Goal: Task Accomplishment & Management: Manage account settings

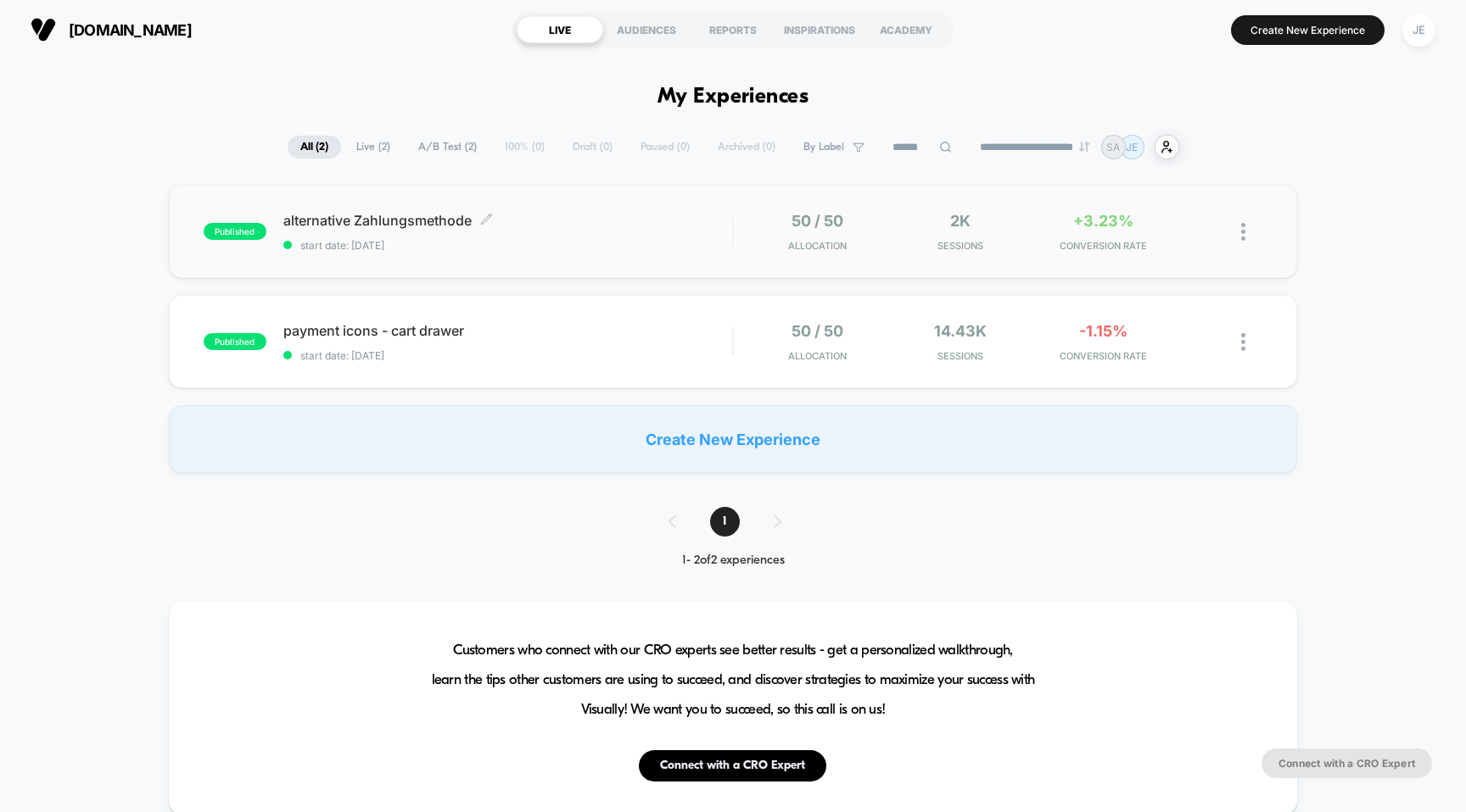
click at [395, 215] on span "alternative Zahlungsmethode Click to edit experience details" at bounding box center [508, 220] width 449 height 17
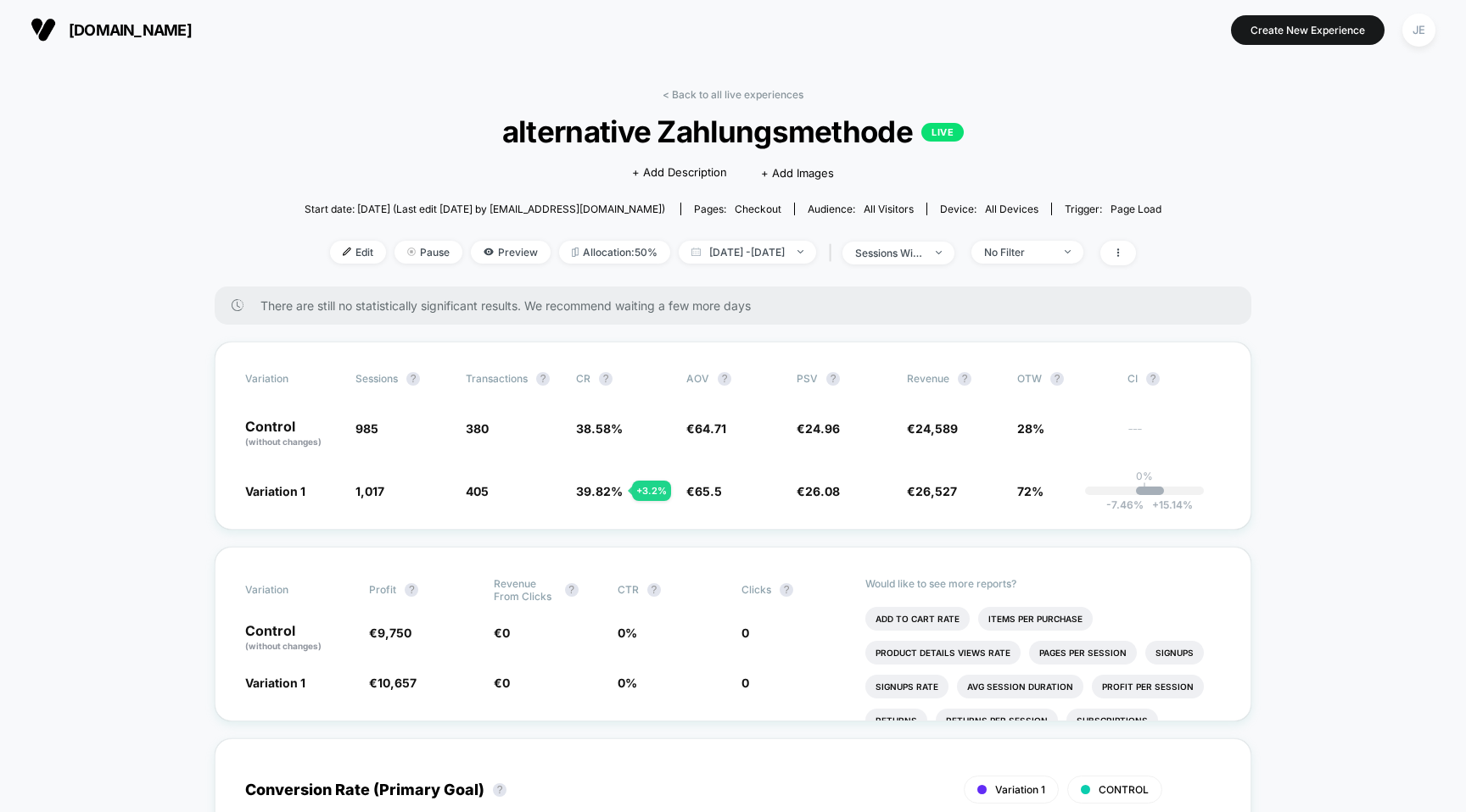
click at [1106, 263] on div "Edit Pause Preview Allocation: 50% [DATE] - [DATE] | sessions with impression N…" at bounding box center [733, 253] width 857 height 25
click at [1083, 259] on span "No Filter" at bounding box center [1027, 252] width 112 height 23
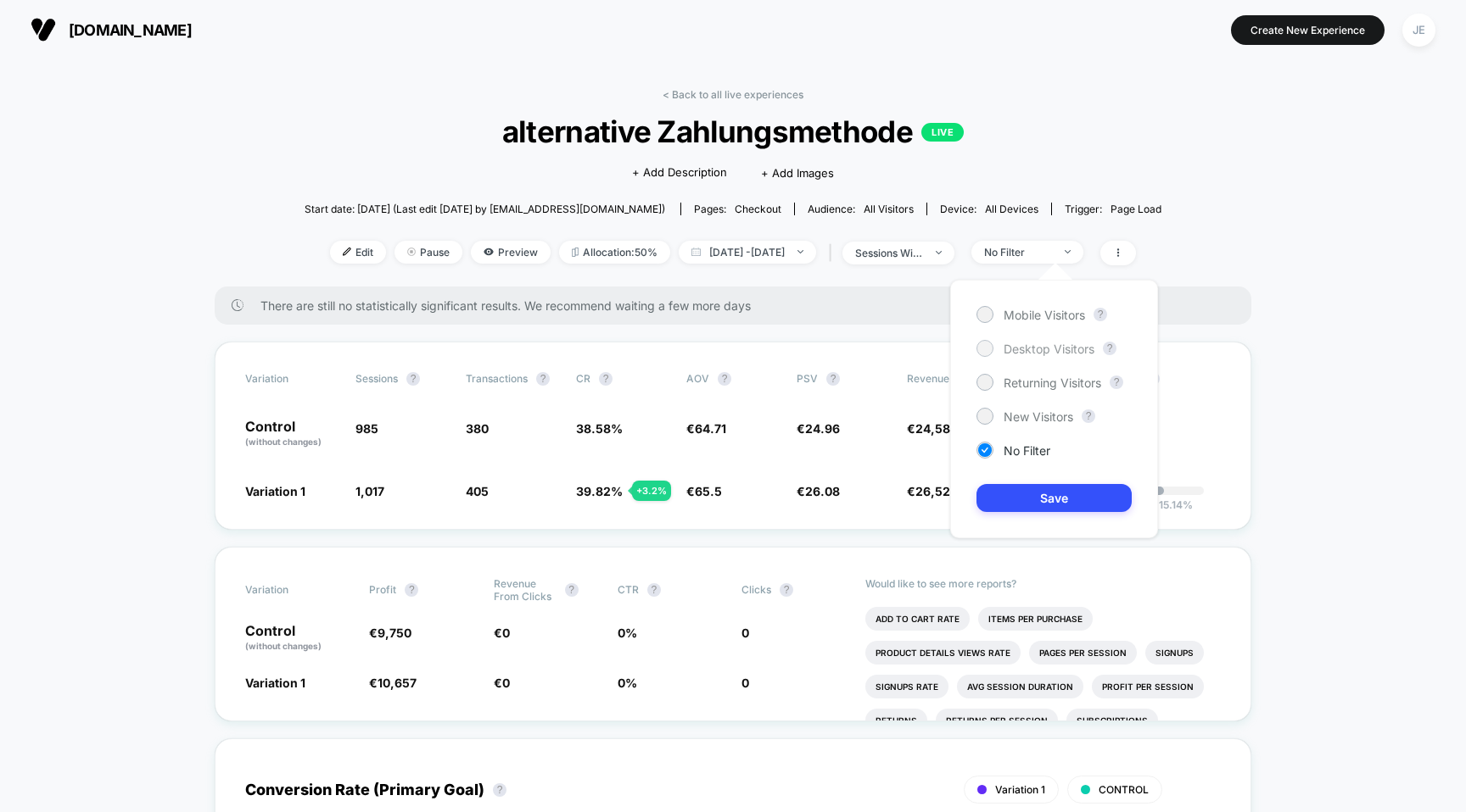
click at [1042, 343] on span "Desktop Visitors" at bounding box center [1049, 349] width 91 height 15
click at [1058, 491] on button "Save" at bounding box center [1053, 498] width 156 height 28
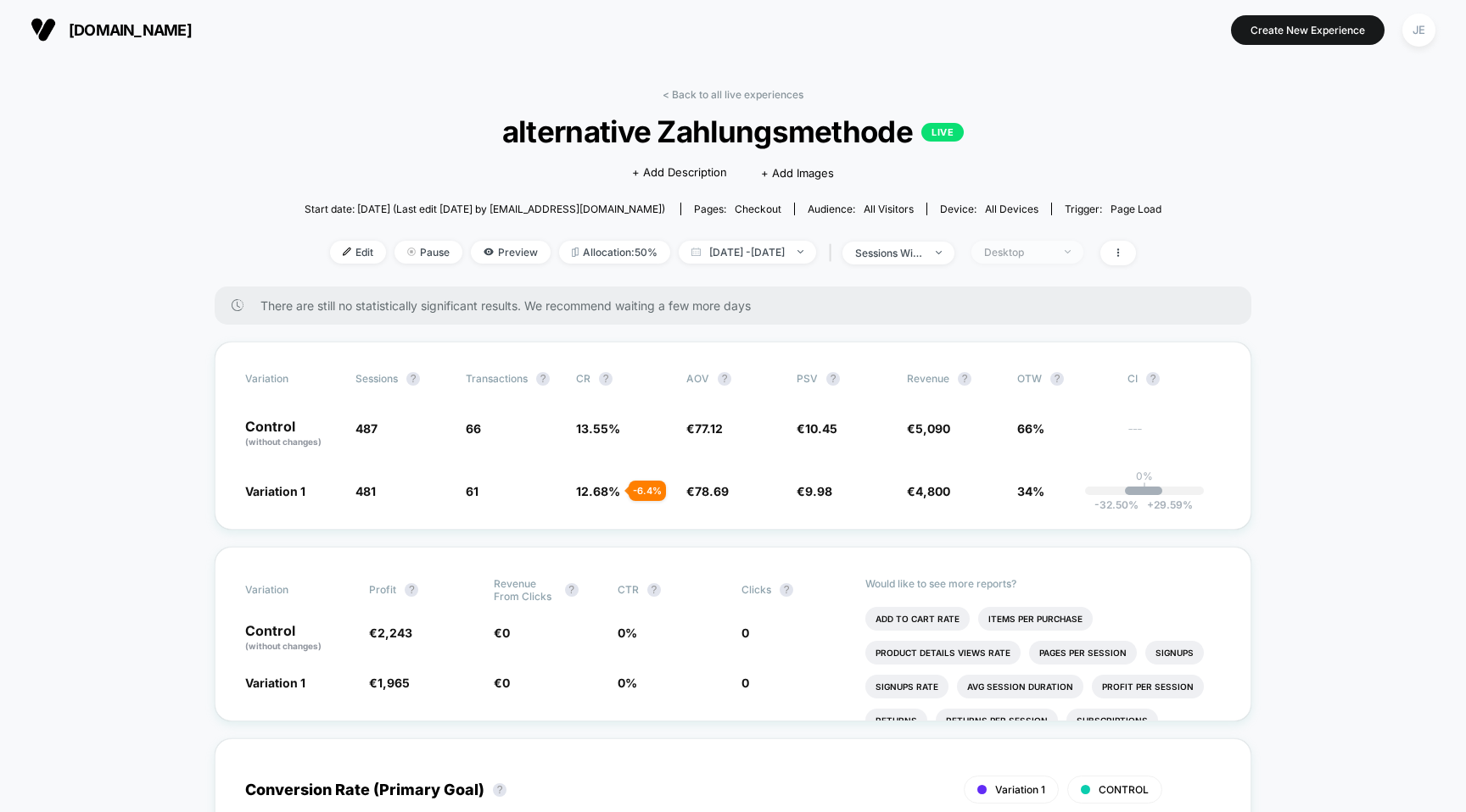
click at [1051, 254] on div "Desktop" at bounding box center [1018, 252] width 67 height 13
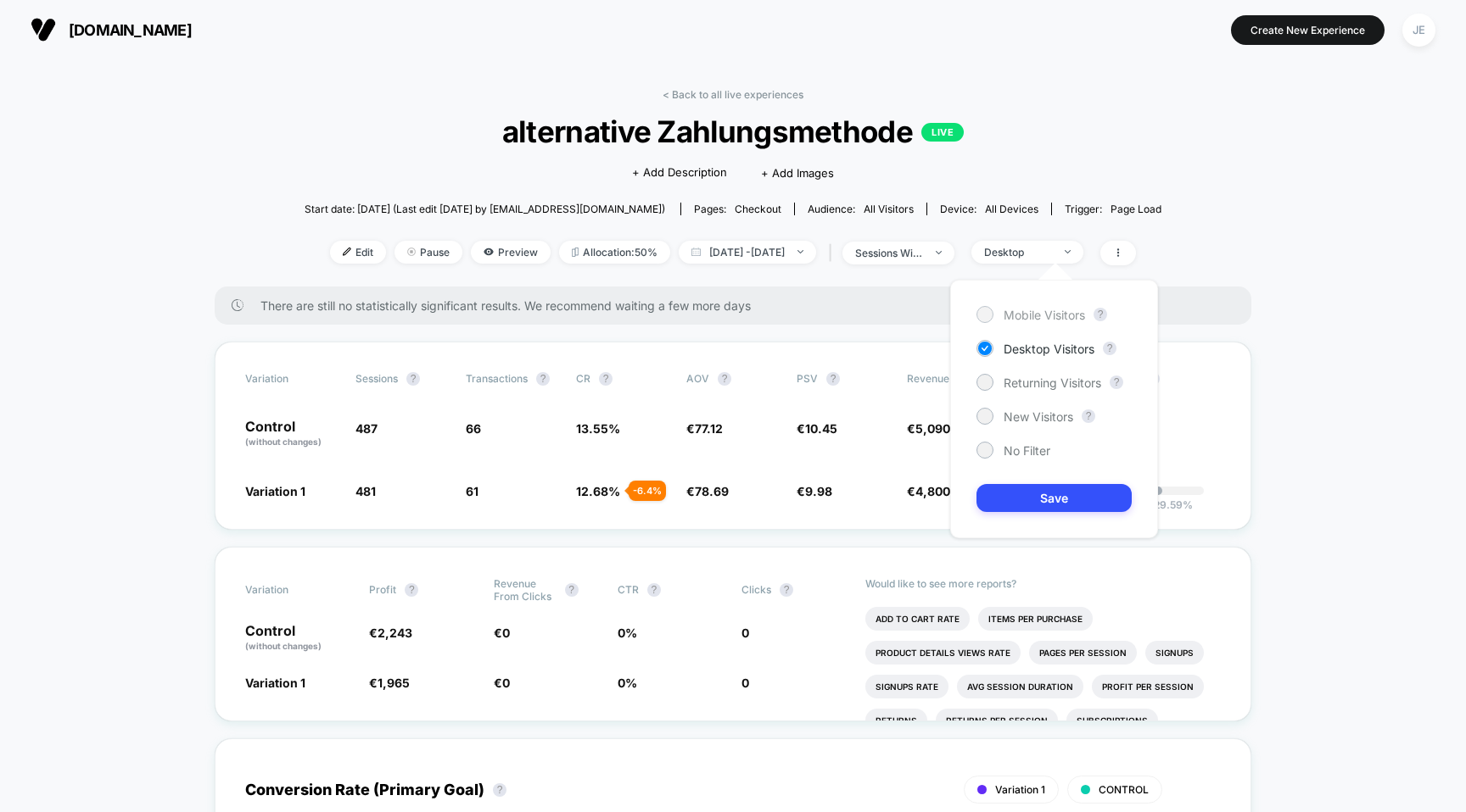
click at [1037, 307] on span "Mobile Visitors" at bounding box center [1044, 314] width 81 height 15
click at [1071, 501] on button "Save" at bounding box center [1053, 498] width 156 height 28
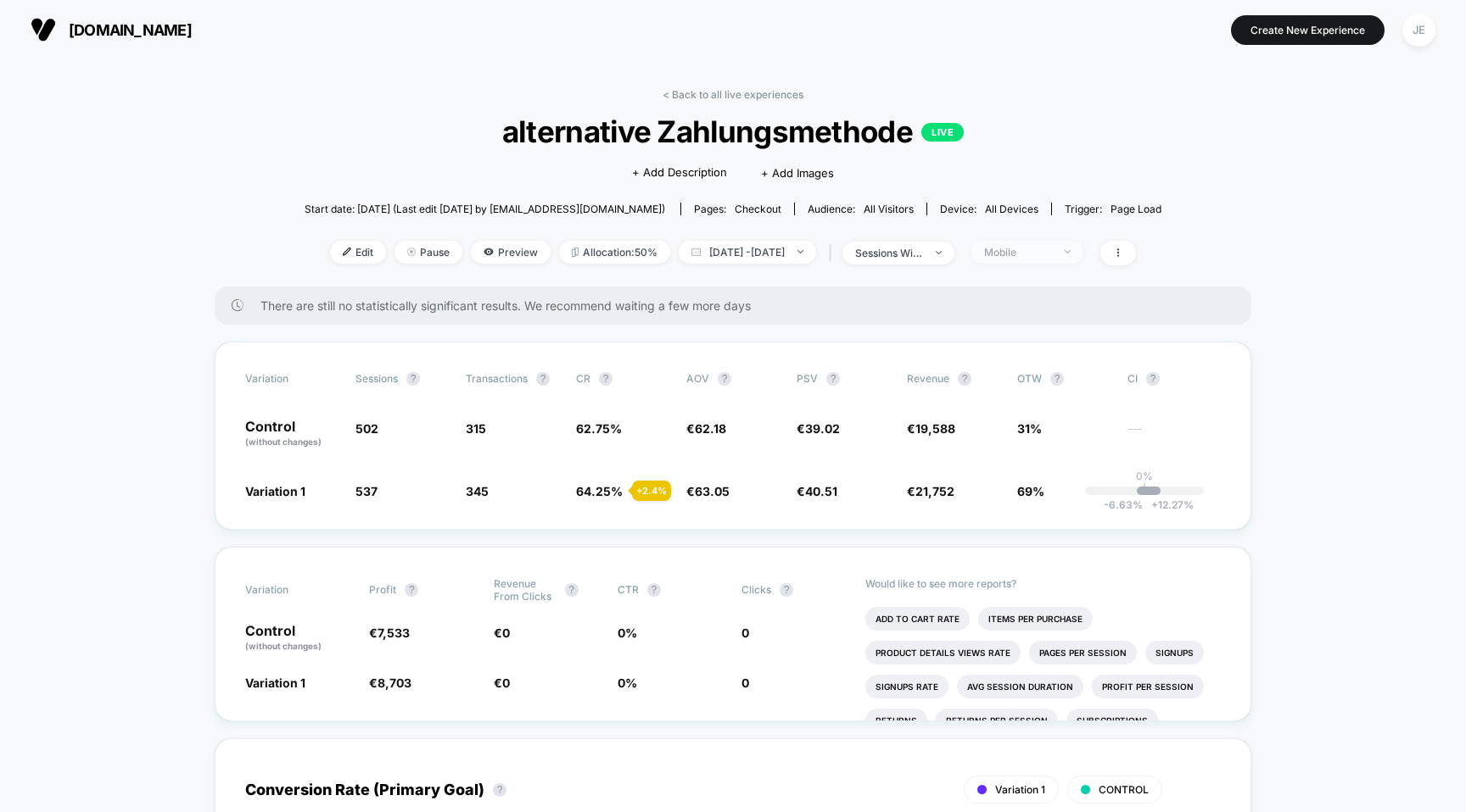
click at [1051, 246] on div "Mobile" at bounding box center [1018, 252] width 67 height 13
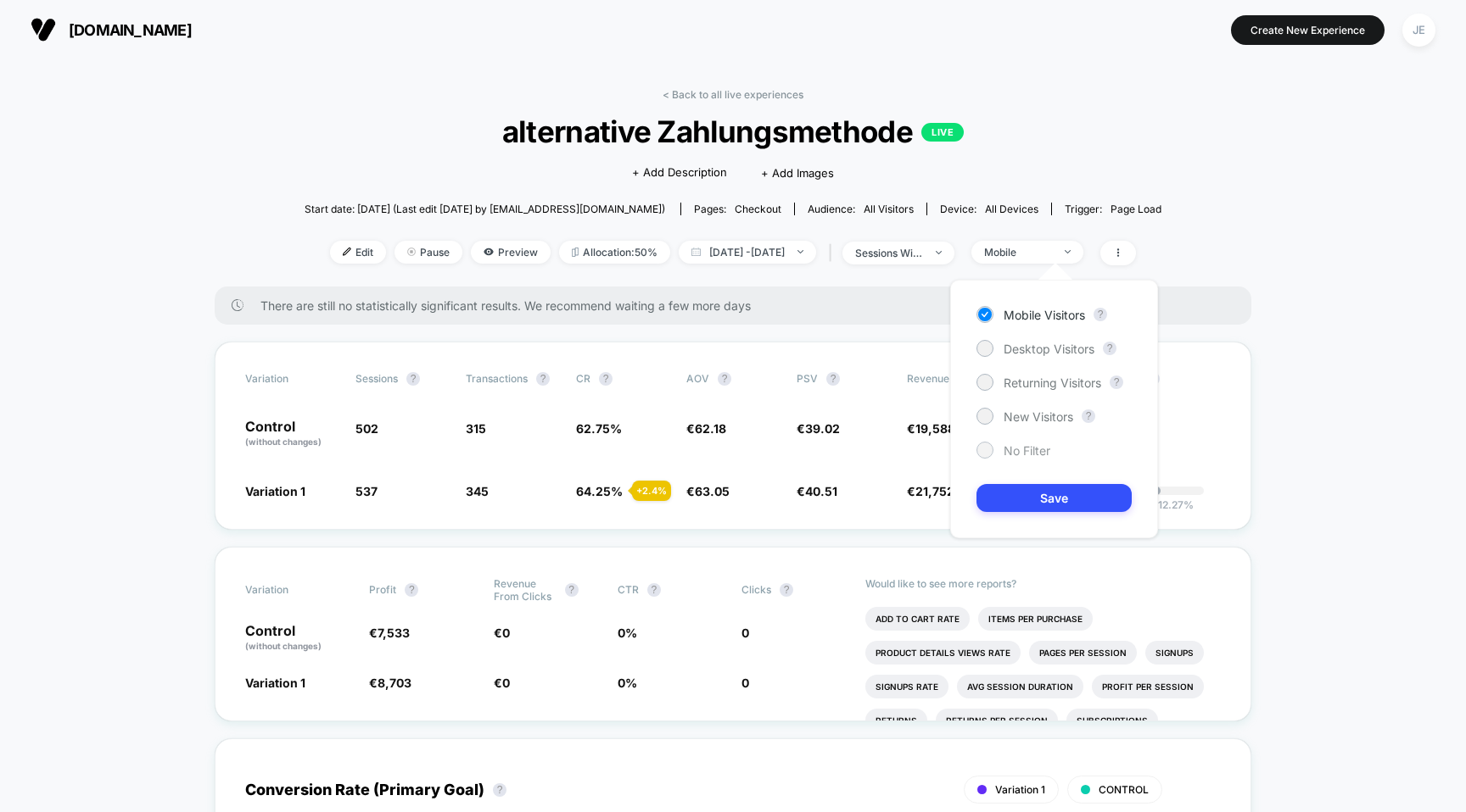
click at [1030, 448] on span "No Filter" at bounding box center [1027, 450] width 47 height 15
click at [1047, 486] on button "Save" at bounding box center [1053, 498] width 156 height 28
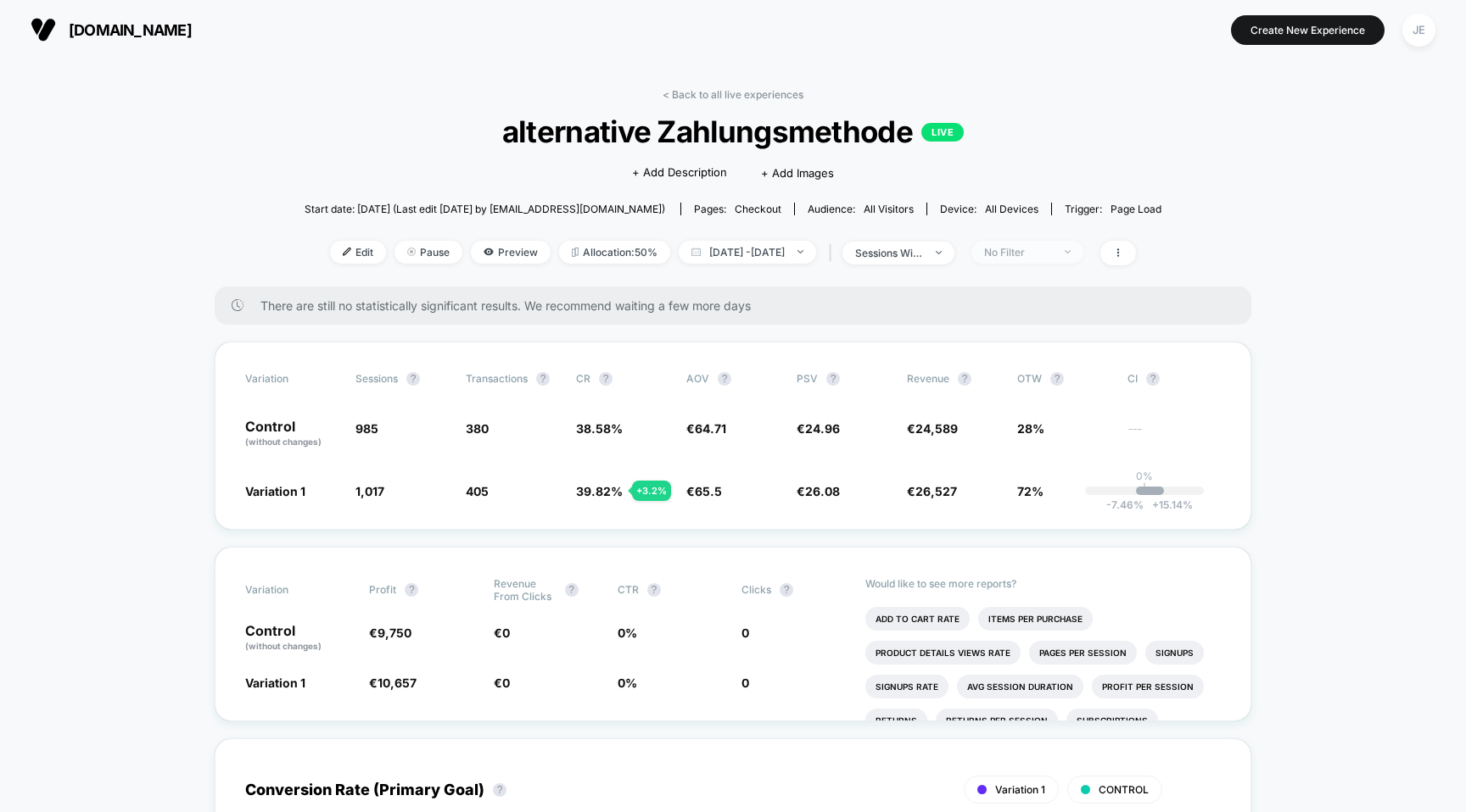
click at [1051, 246] on div "No Filter" at bounding box center [1018, 252] width 67 height 13
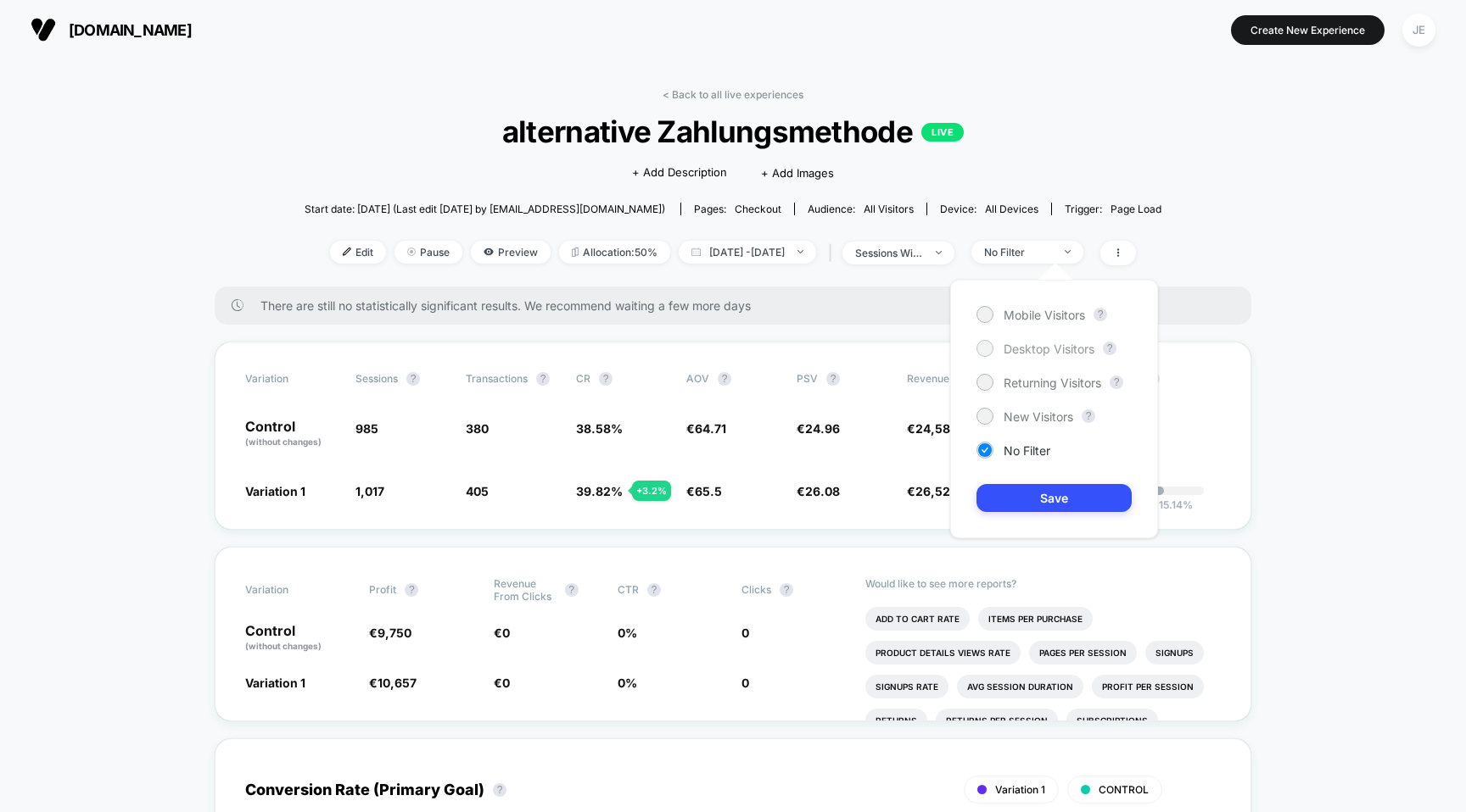
click at [1047, 347] on span "Desktop Visitors" at bounding box center [1049, 349] width 91 height 15
click at [1051, 493] on button "Save" at bounding box center [1053, 498] width 156 height 28
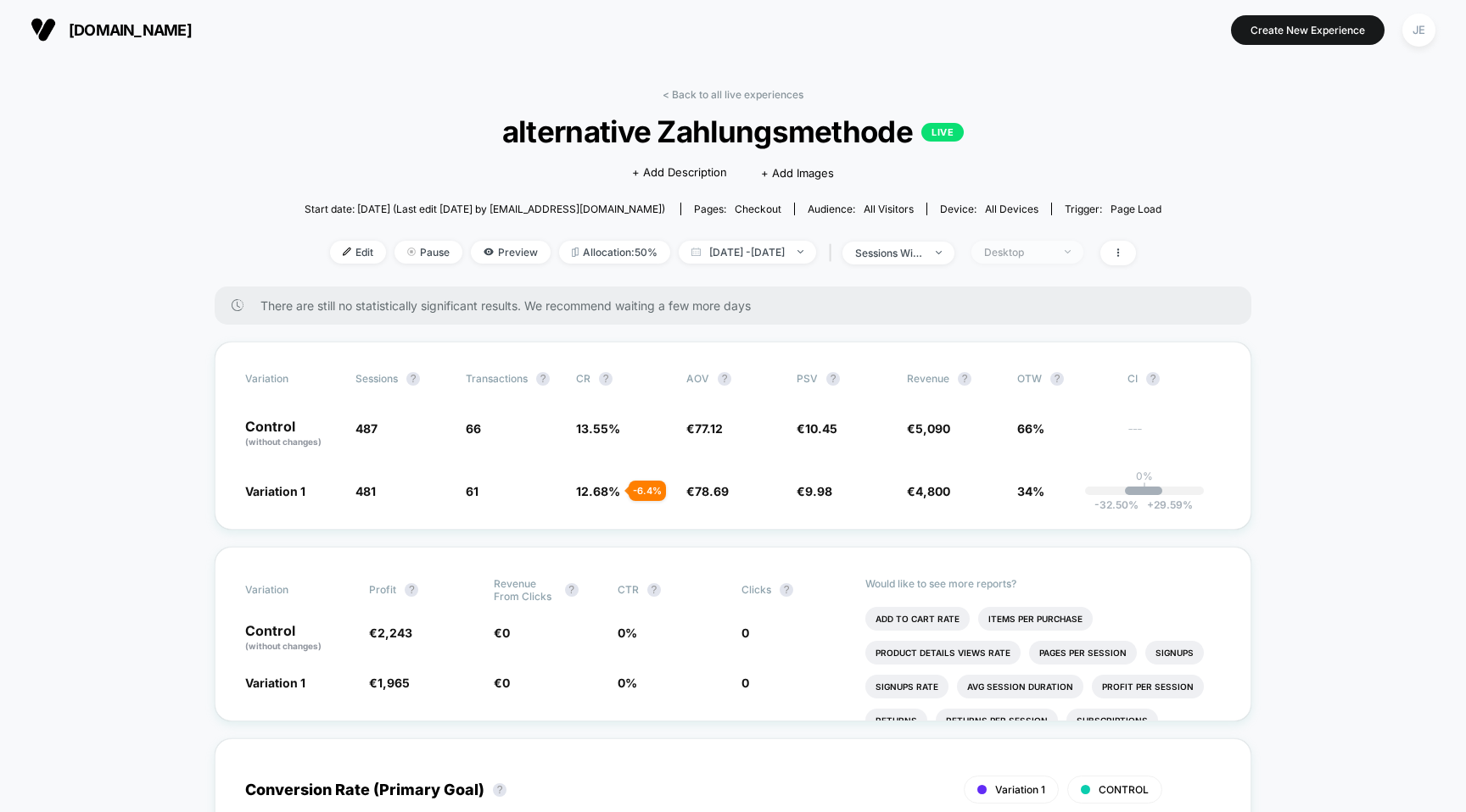
click at [1063, 259] on span "Desktop" at bounding box center [1027, 252] width 112 height 23
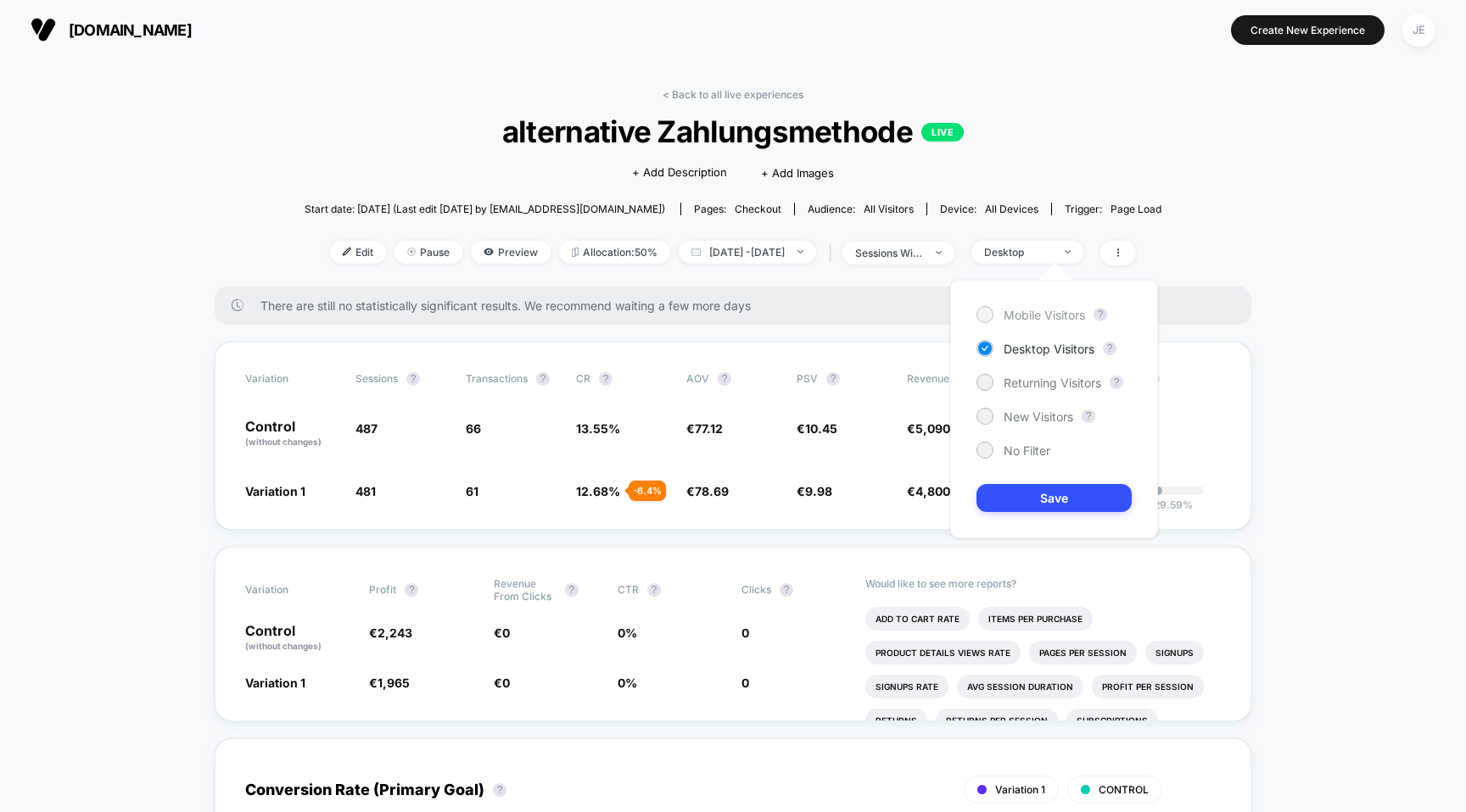
click at [1039, 313] on span "Mobile Visitors" at bounding box center [1044, 314] width 81 height 15
click at [1049, 499] on button "Save" at bounding box center [1053, 498] width 156 height 28
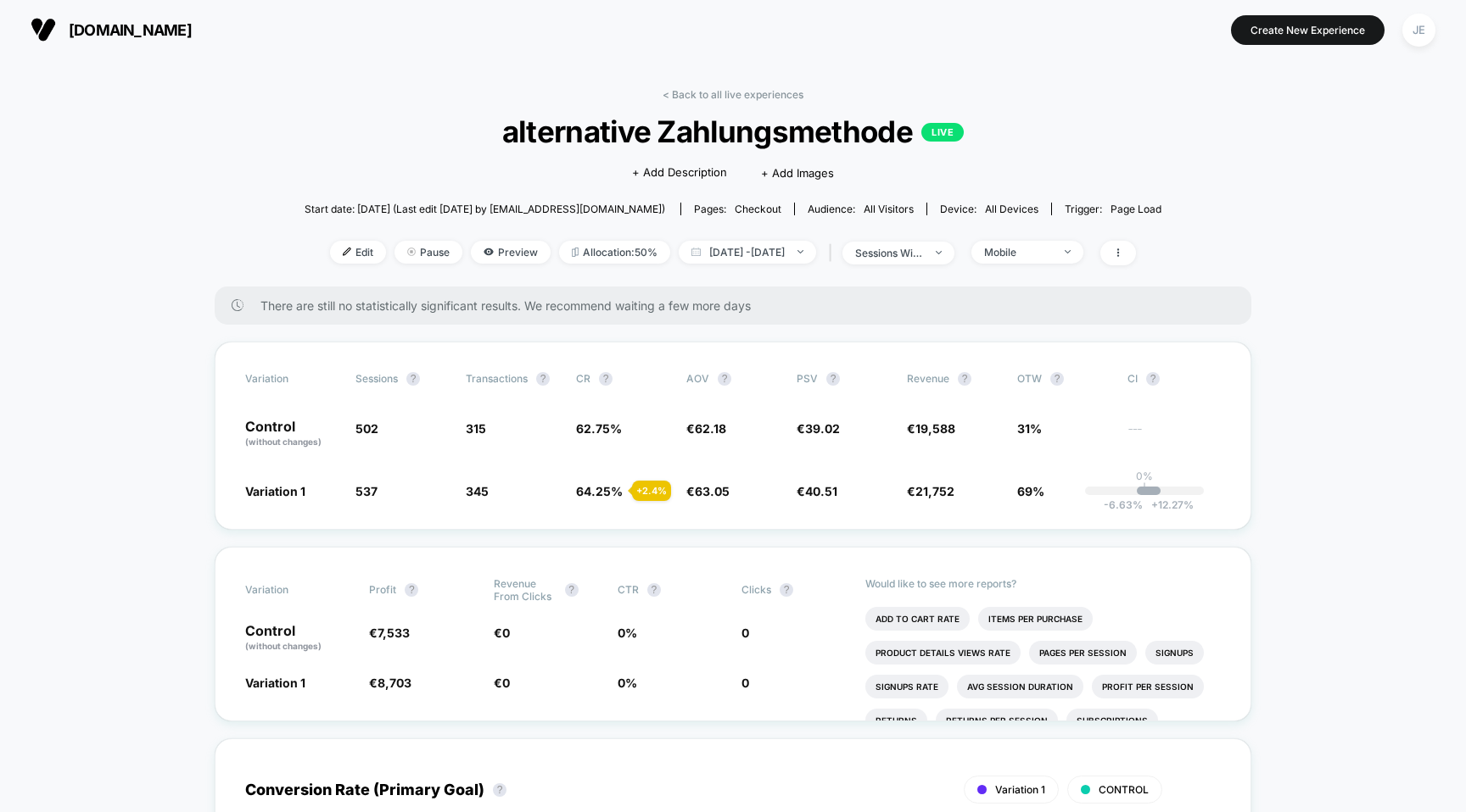
click at [1072, 262] on div "Edit Pause Preview Allocation: 50% [DATE] - [DATE] | sessions with impression M…" at bounding box center [733, 253] width 857 height 25
click at [1051, 253] on div "Mobile" at bounding box center [1018, 252] width 67 height 13
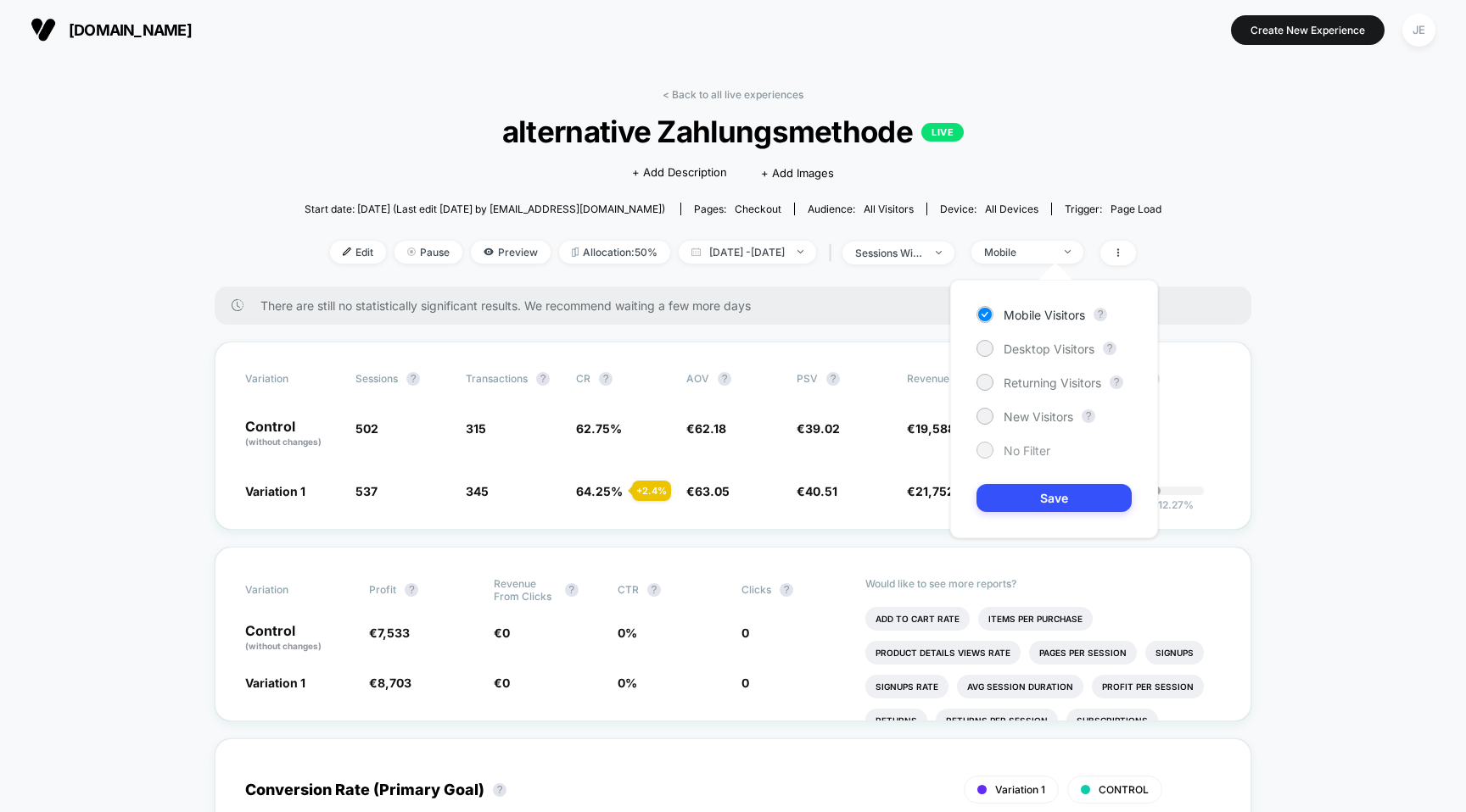
click at [1025, 448] on span "No Filter" at bounding box center [1027, 450] width 47 height 15
click at [1050, 498] on button "Save" at bounding box center [1053, 498] width 156 height 28
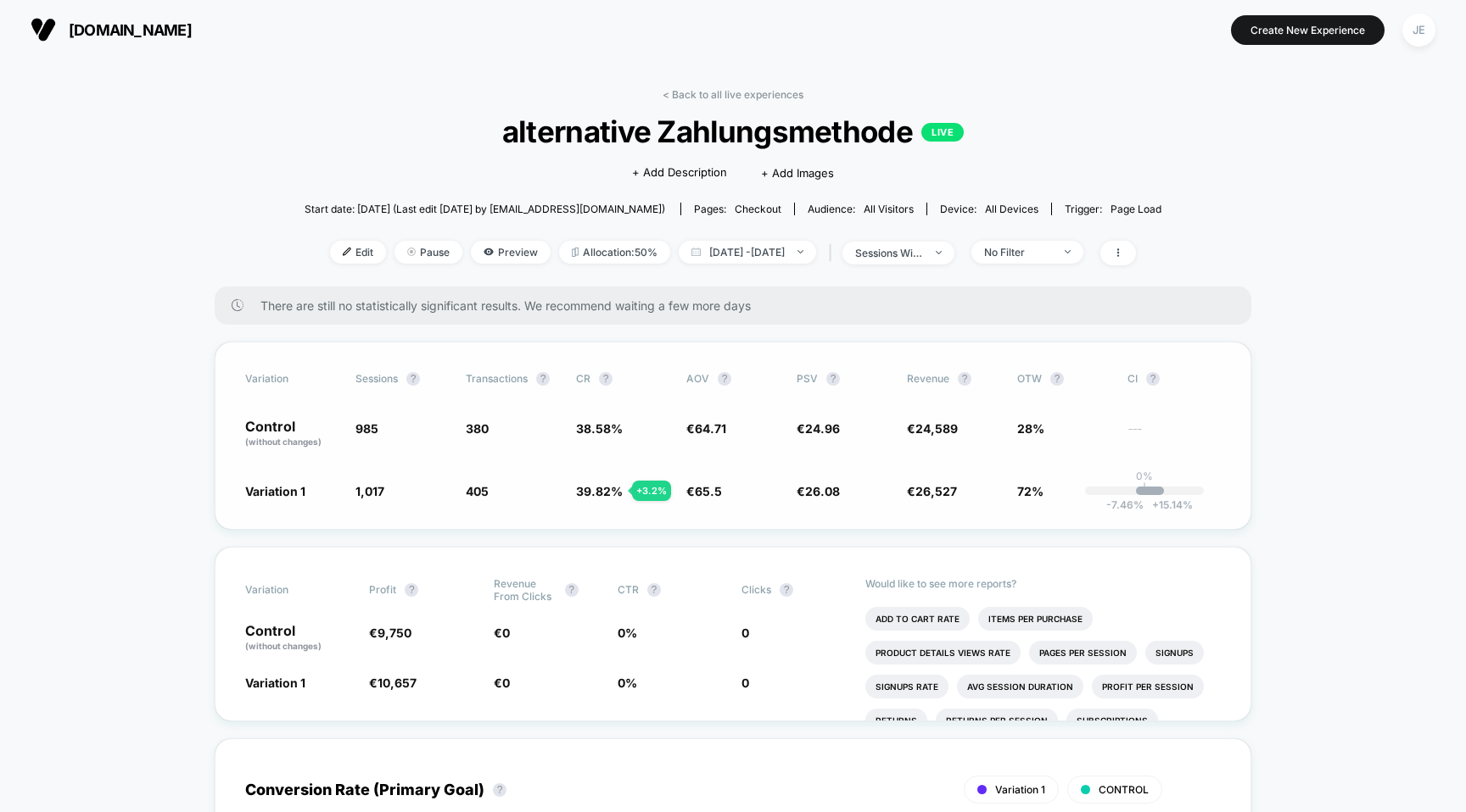
click at [641, 489] on div "+ 3.2 %" at bounding box center [651, 491] width 39 height 21
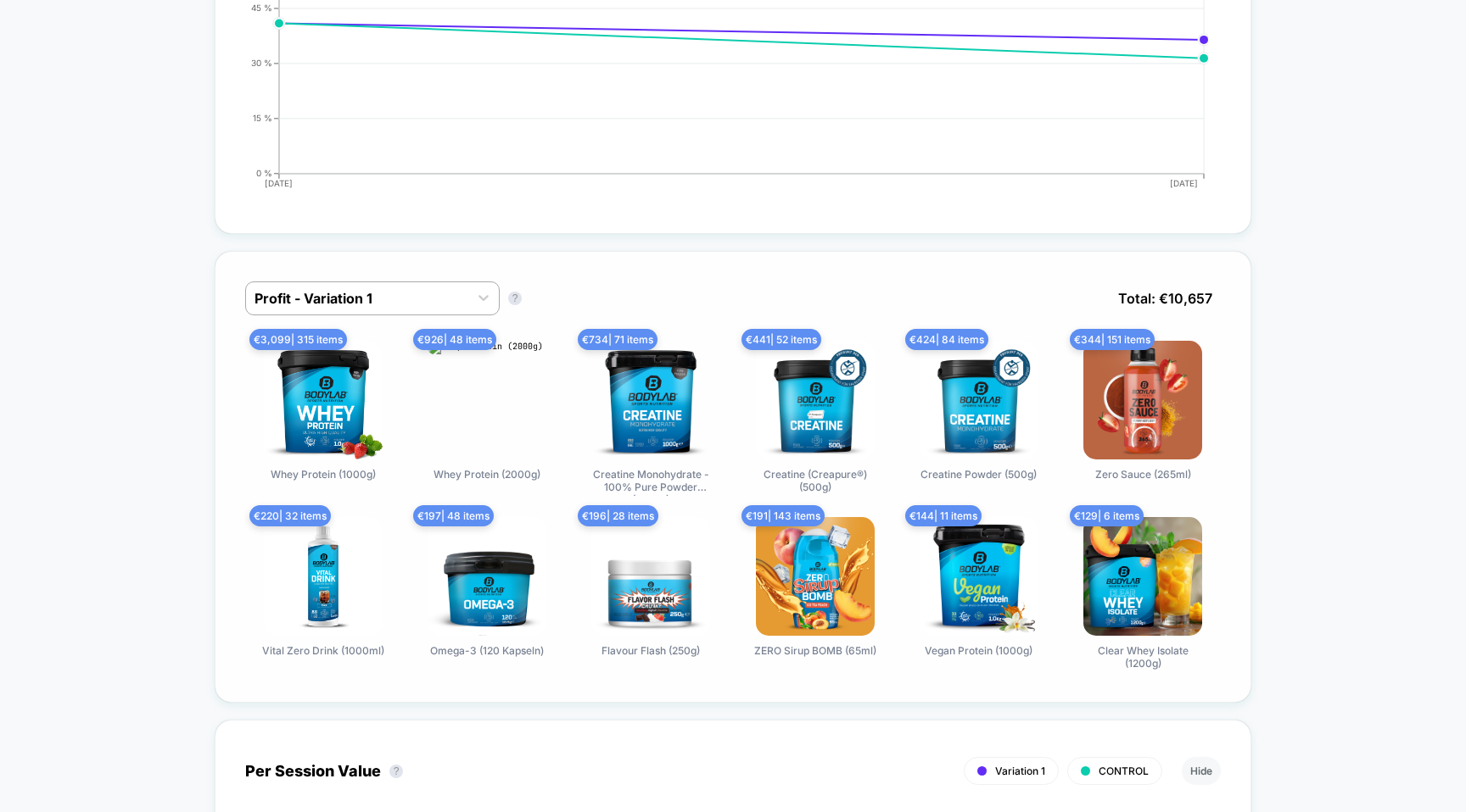
scroll to position [877, 0]
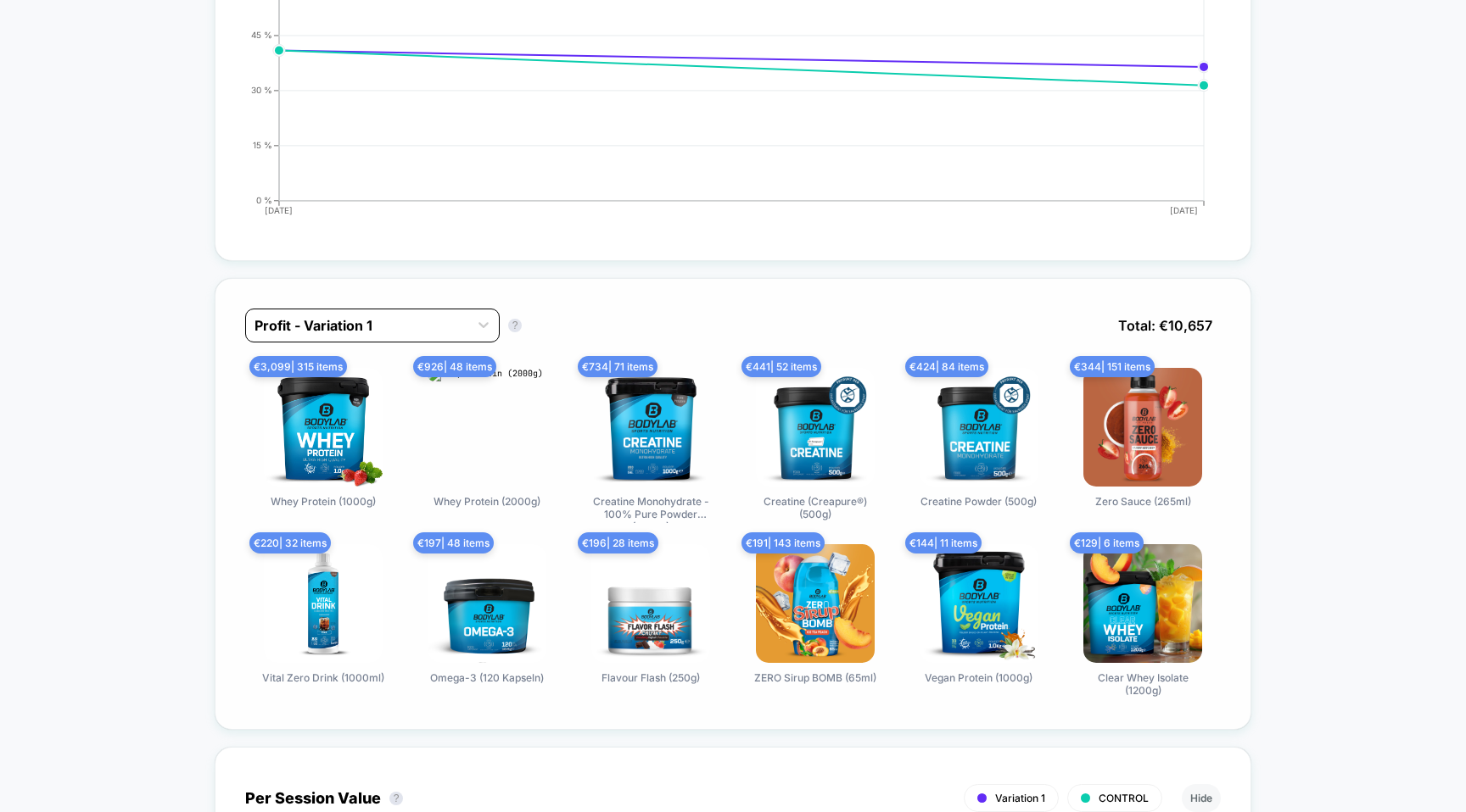
click at [391, 315] on div at bounding box center [357, 325] width 205 height 21
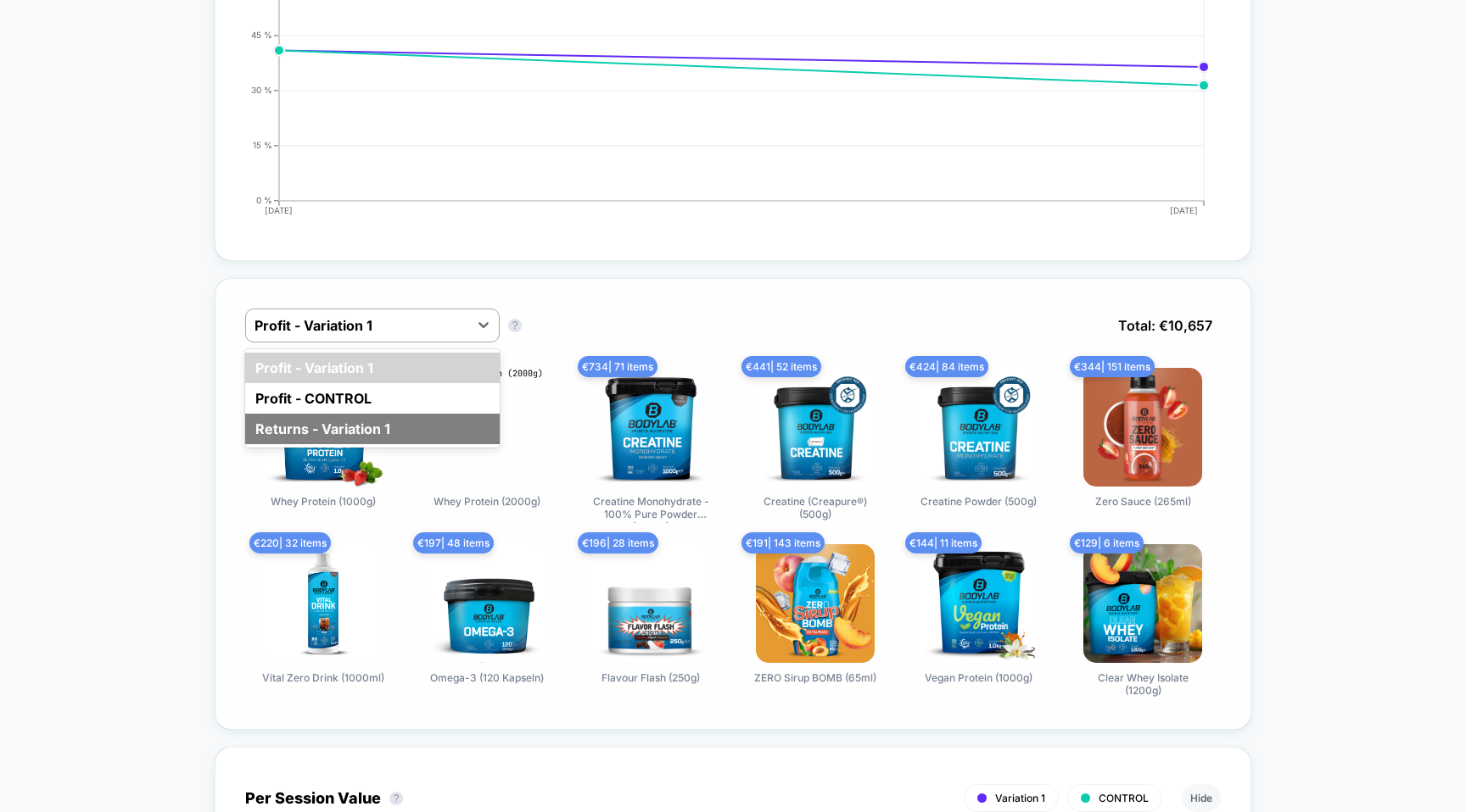
click at [372, 425] on div "Returns - Variation 1" at bounding box center [372, 428] width 255 height 31
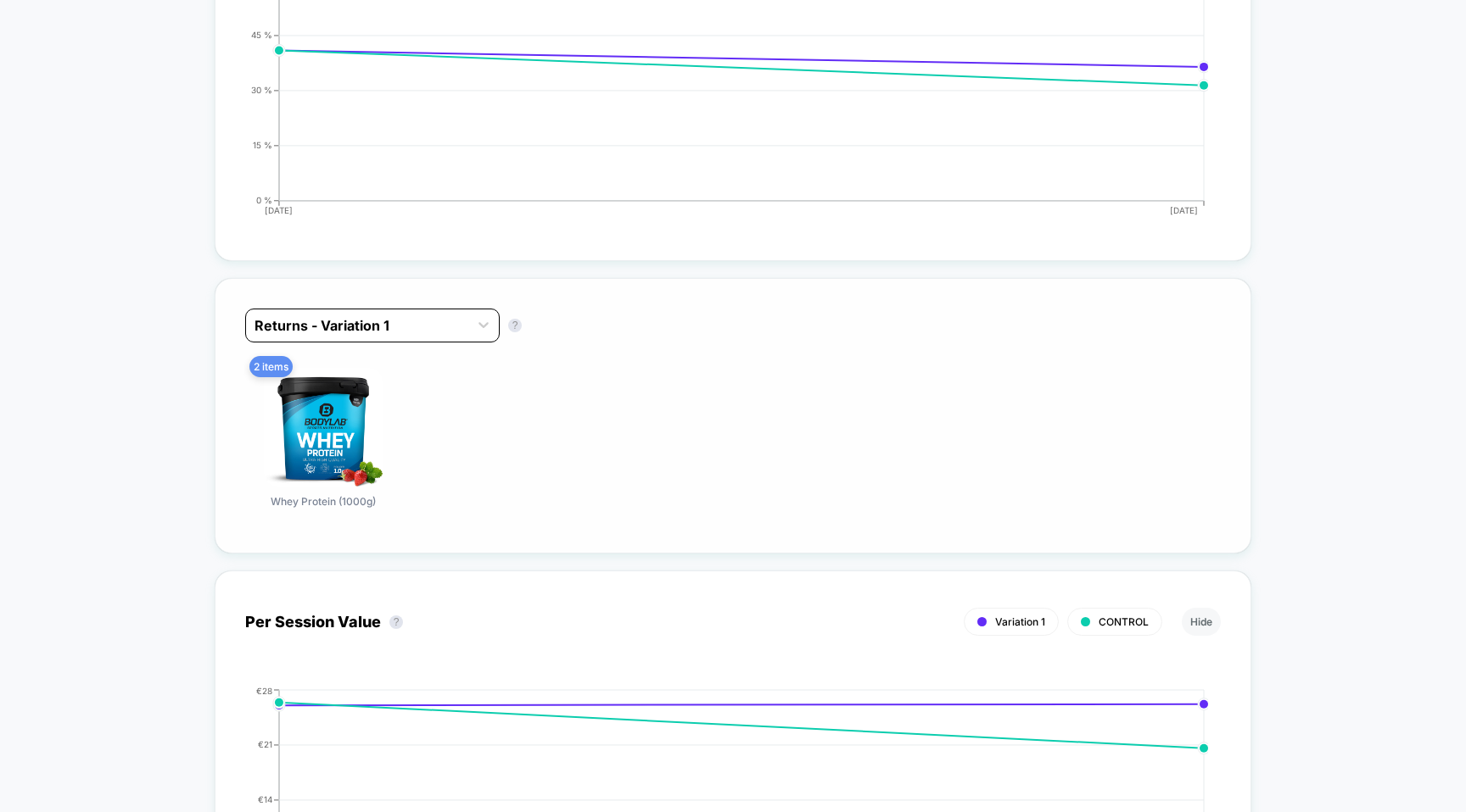
click at [410, 325] on div at bounding box center [357, 325] width 205 height 21
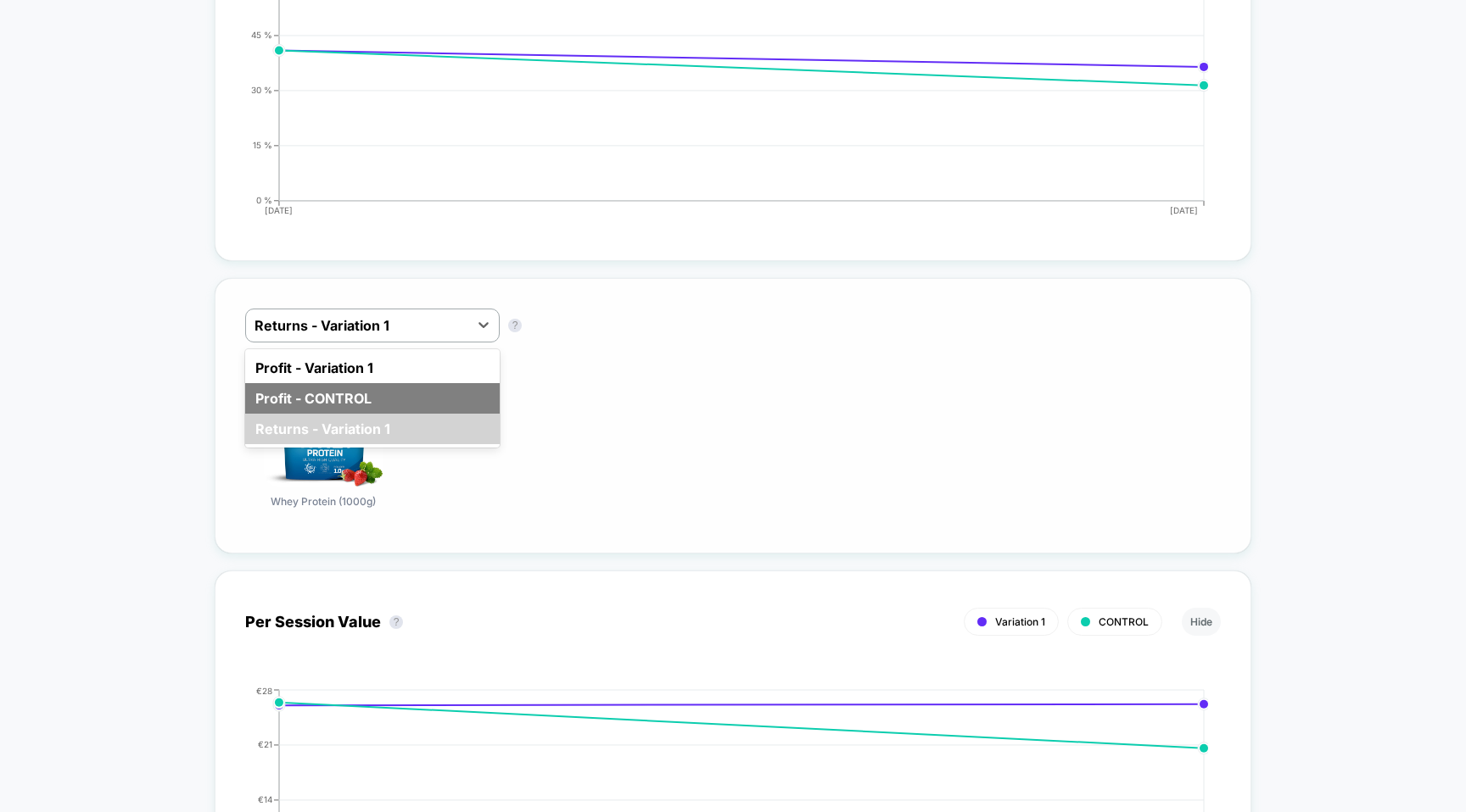
click at [391, 390] on div "Profit - CONTROL" at bounding box center [372, 399] width 255 height 31
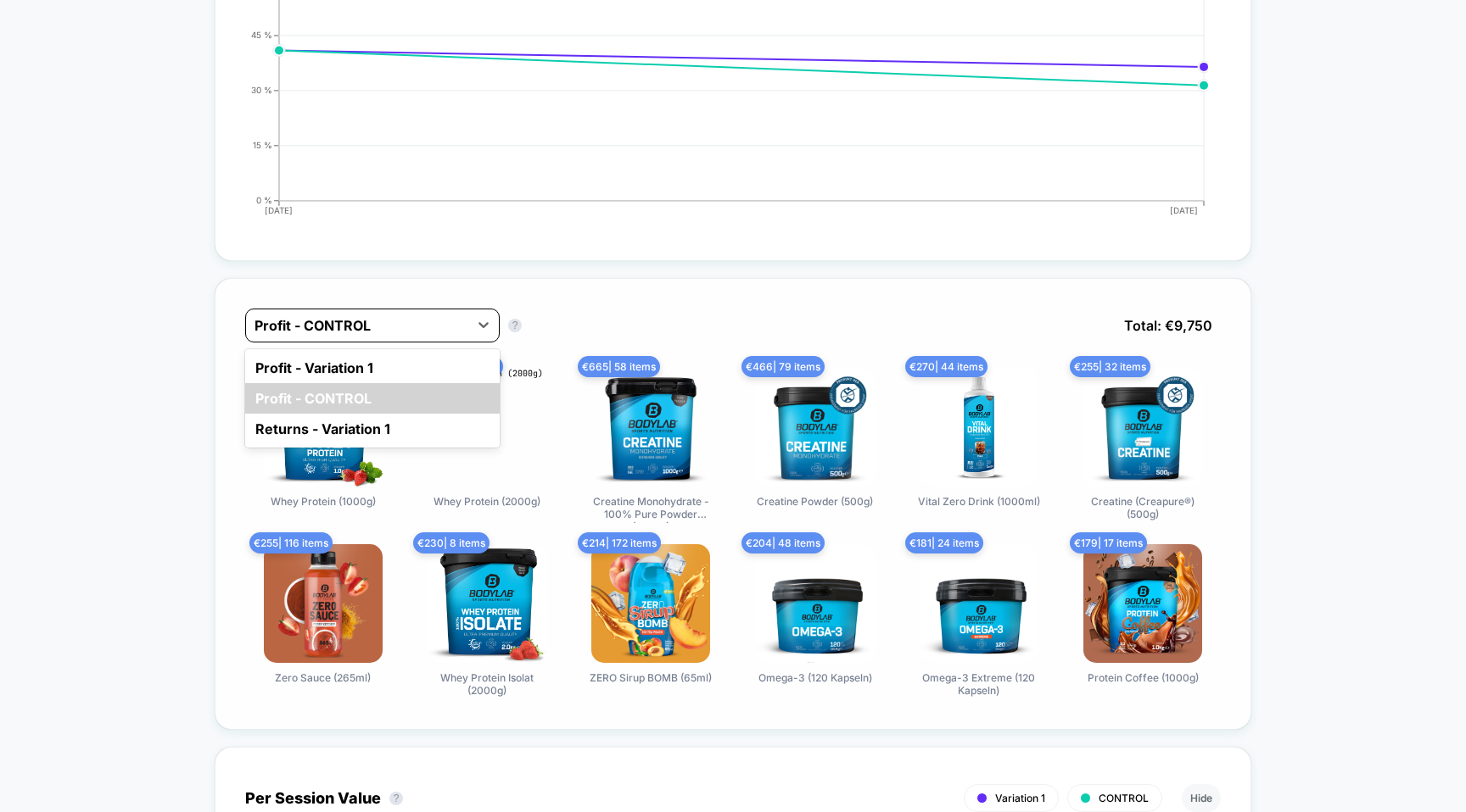
click at [379, 312] on div "Profit - CONTROL" at bounding box center [357, 325] width 222 height 27
click at [373, 365] on div "Profit - Variation 1" at bounding box center [372, 368] width 255 height 31
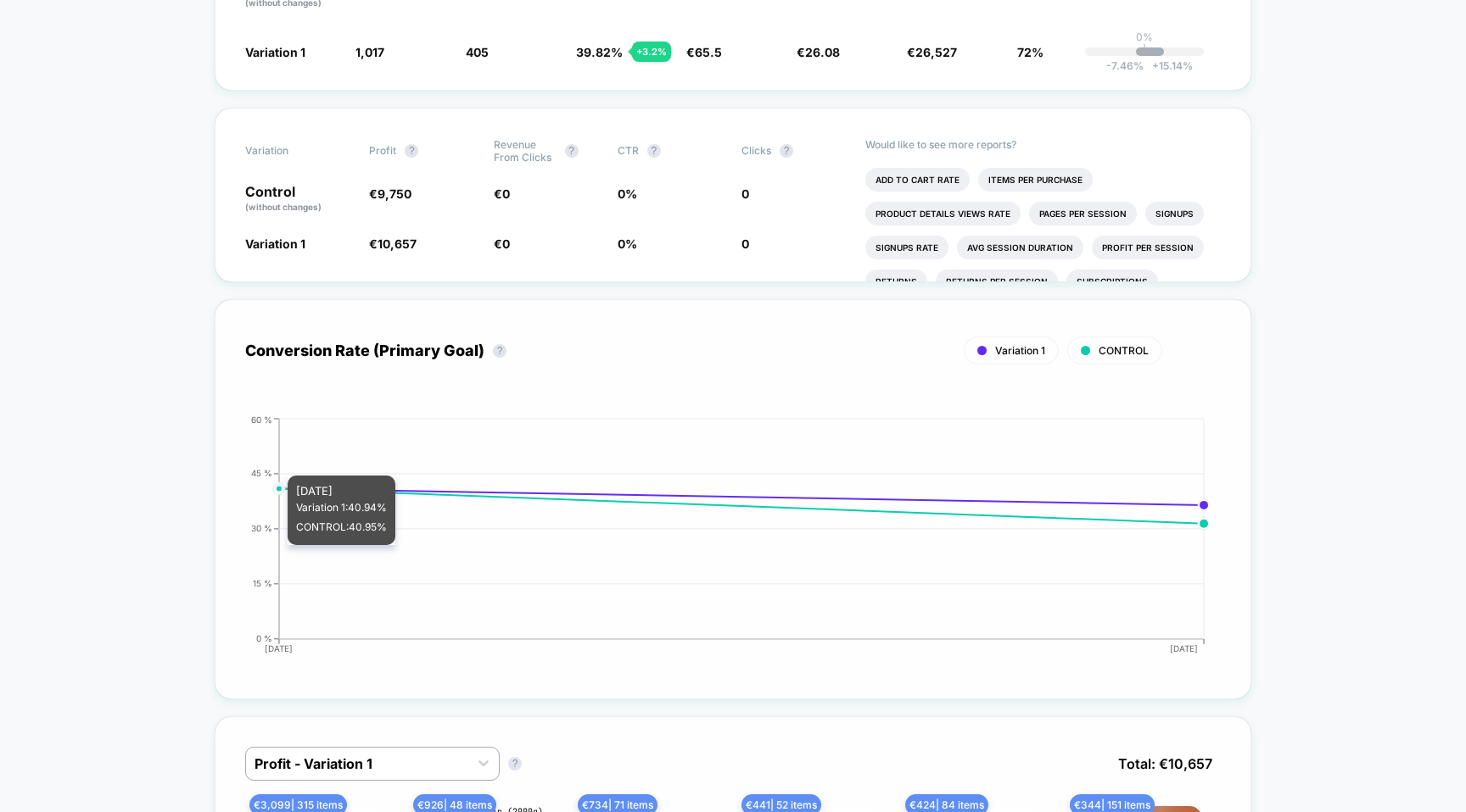
scroll to position [0, 0]
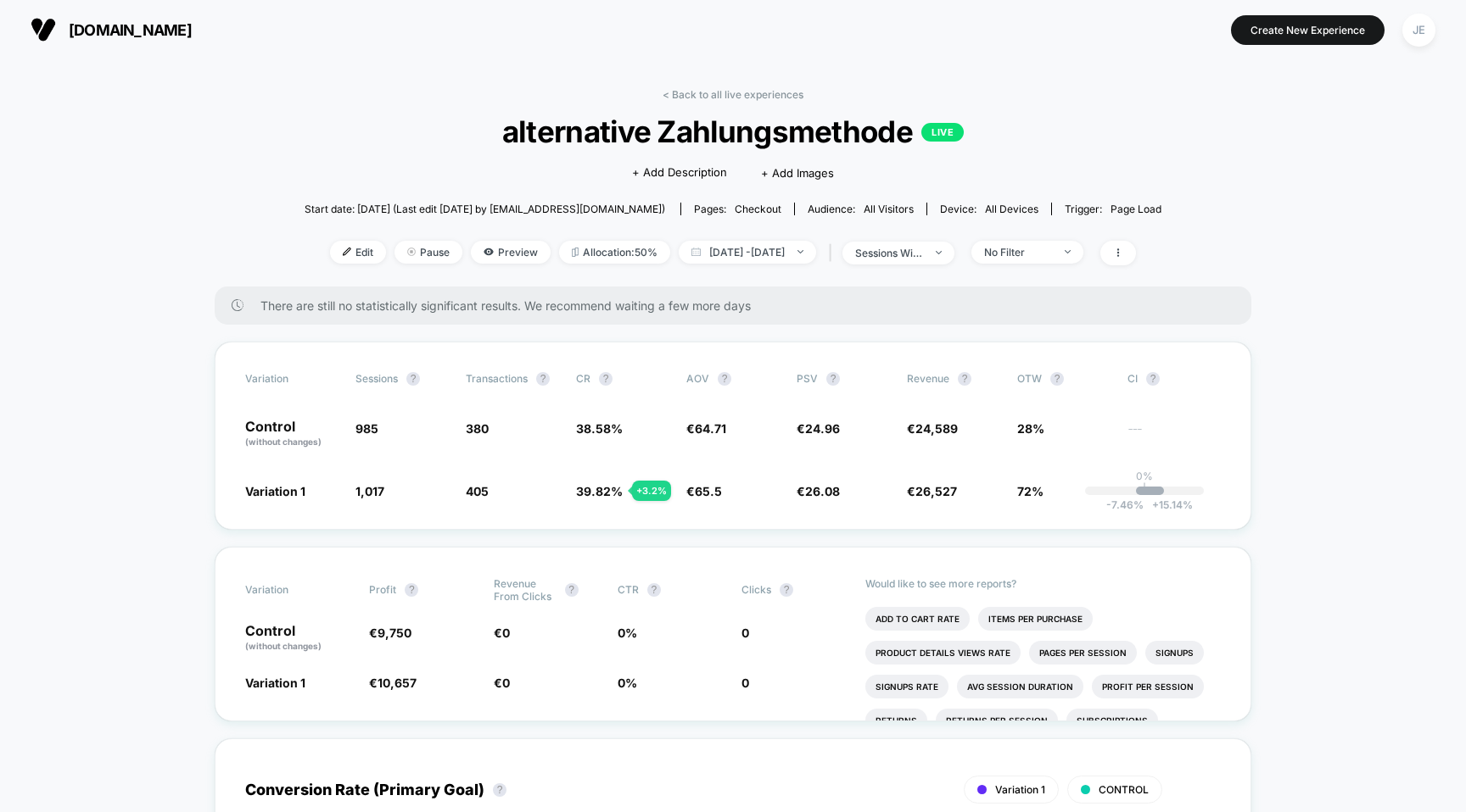
click at [152, 27] on span "[DOMAIN_NAME]" at bounding box center [130, 30] width 123 height 18
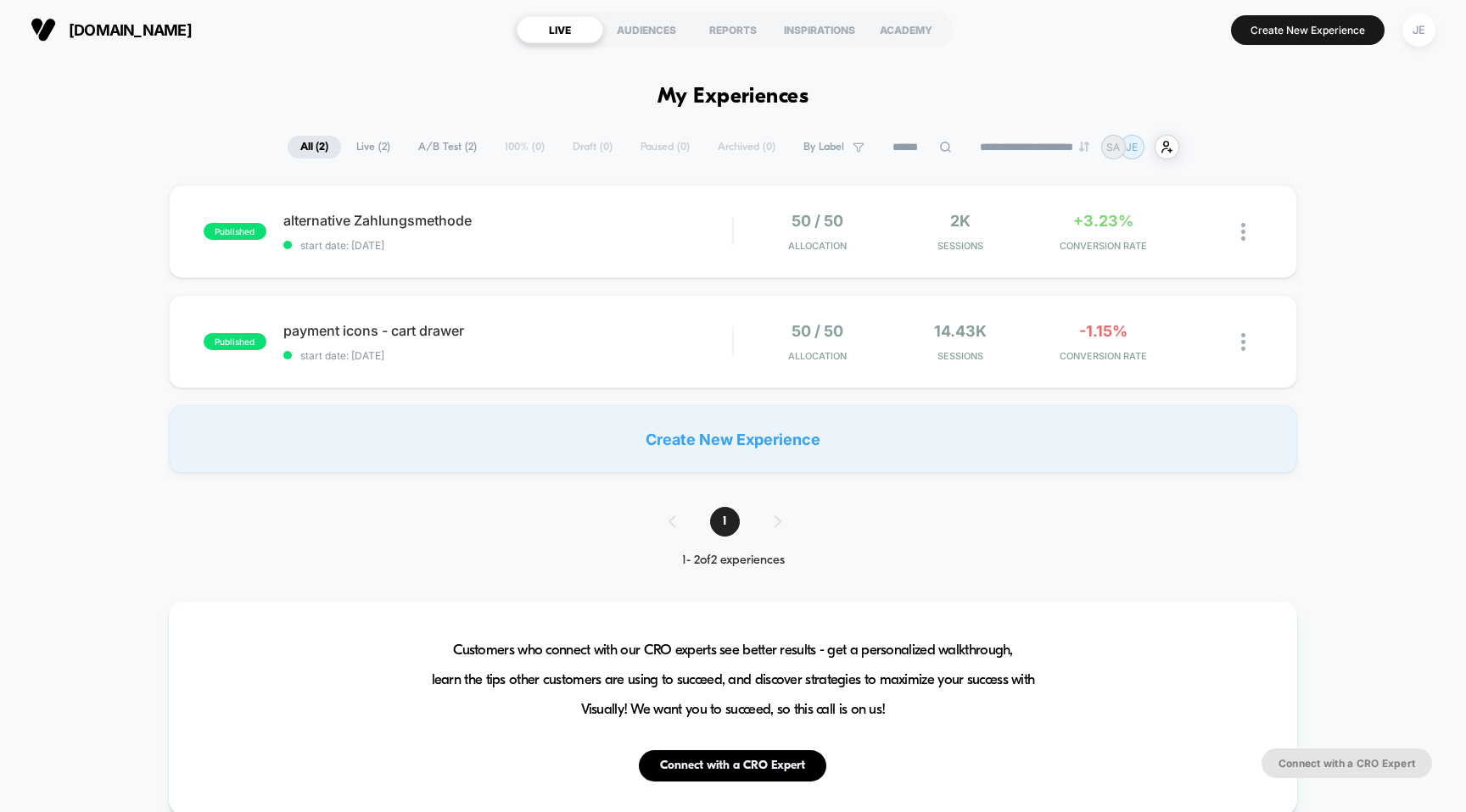
click at [100, 29] on span "[DOMAIN_NAME]" at bounding box center [130, 30] width 123 height 18
